Goal: Obtain resource: Obtain resource

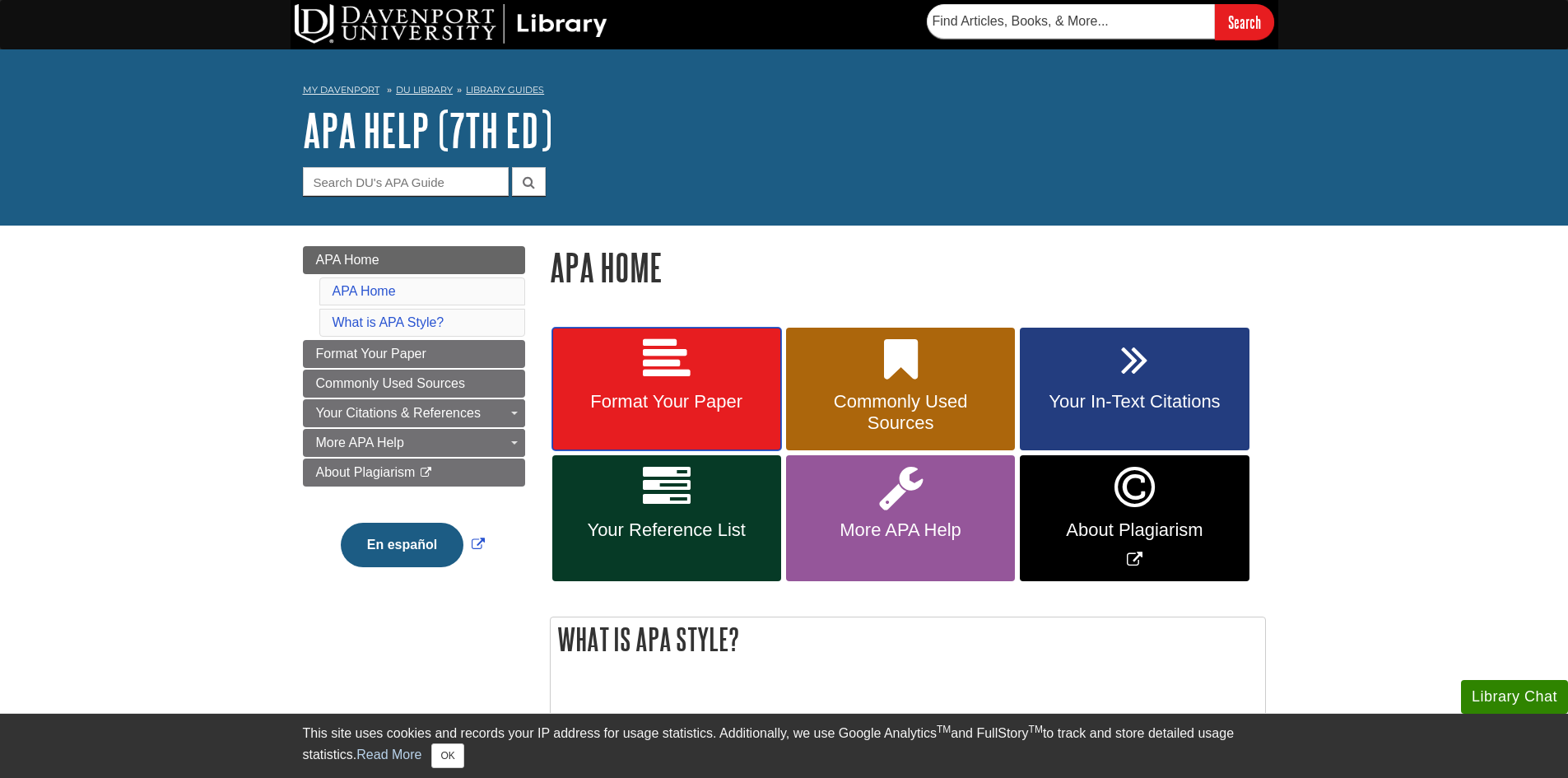
click at [700, 388] on link "Format Your Paper" at bounding box center [666, 389] width 229 height 123
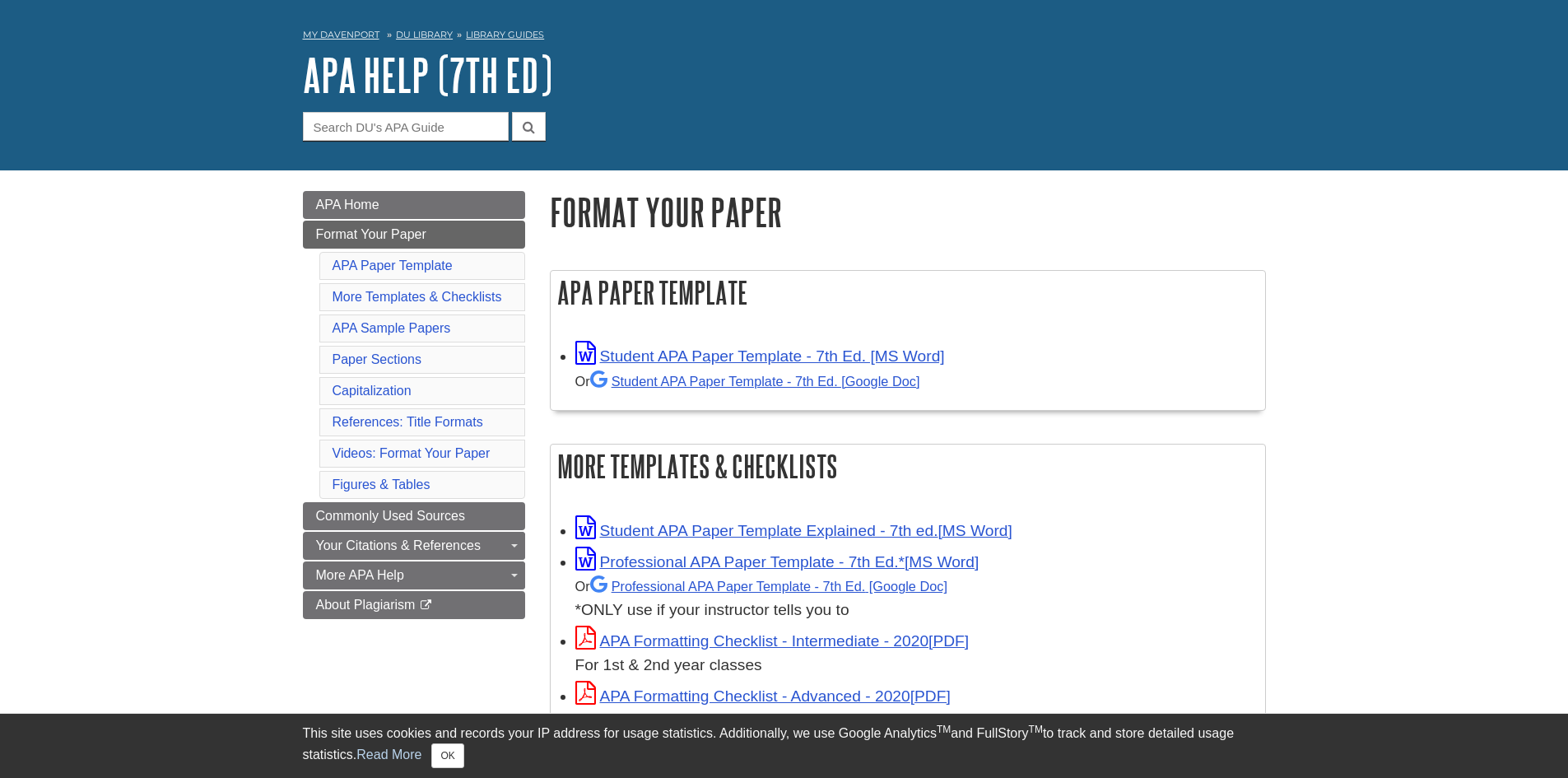
scroll to position [165, 0]
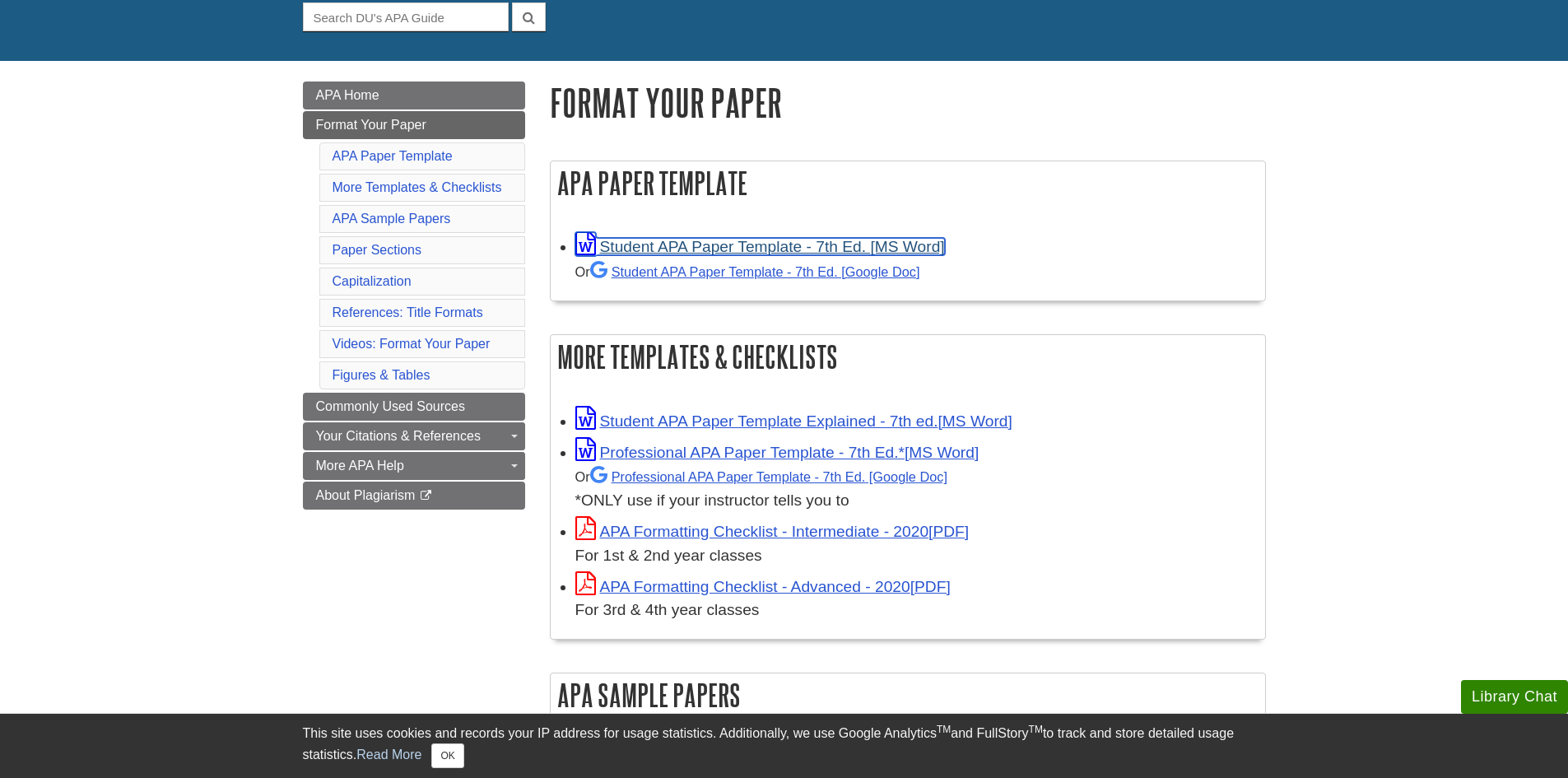
click at [701, 247] on link "Student APA Paper Template - 7th Ed. [MS Word]" at bounding box center [759, 246] width 369 height 17
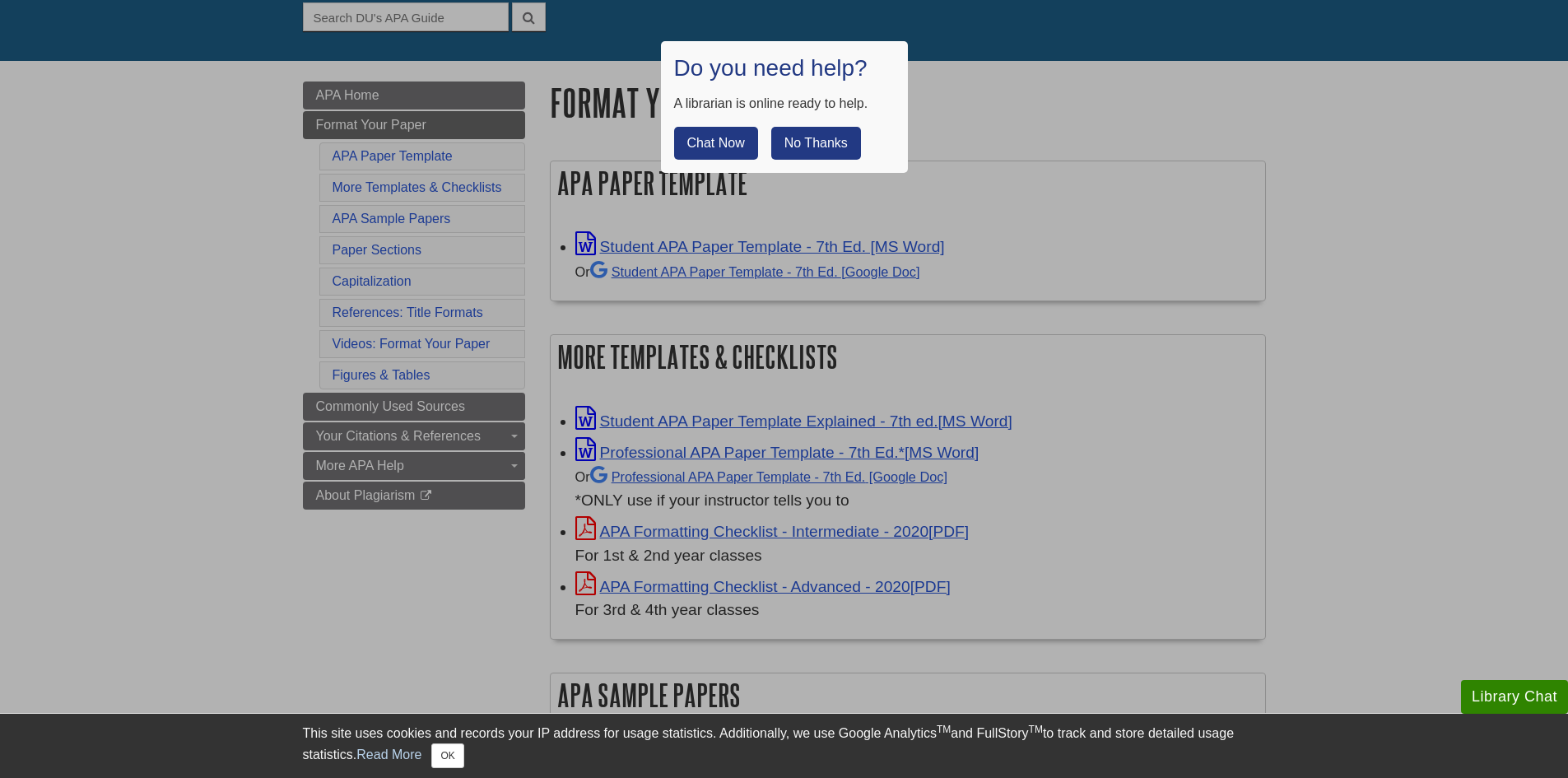
click at [796, 141] on button "No Thanks" at bounding box center [816, 143] width 90 height 33
